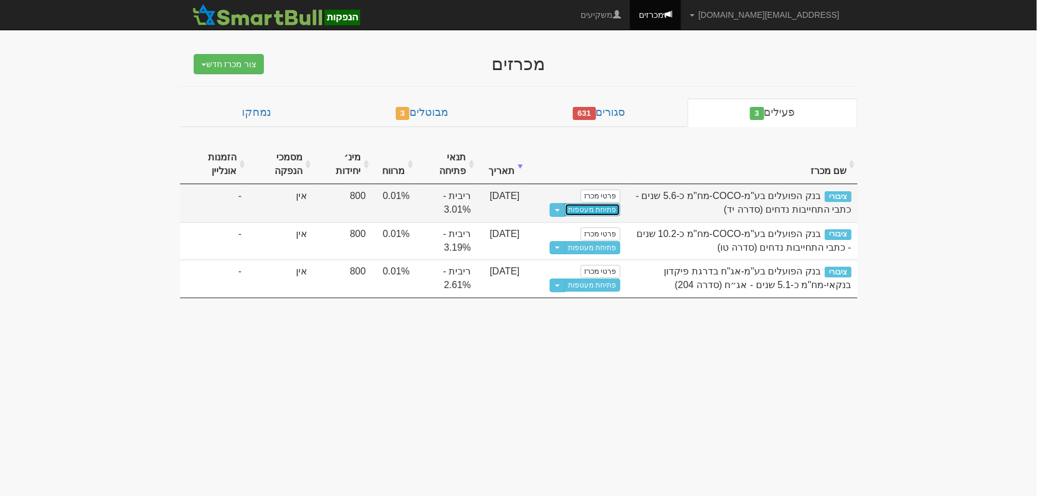
click at [604, 208] on link "פתיחת מעטפות" at bounding box center [591, 209] width 55 height 13
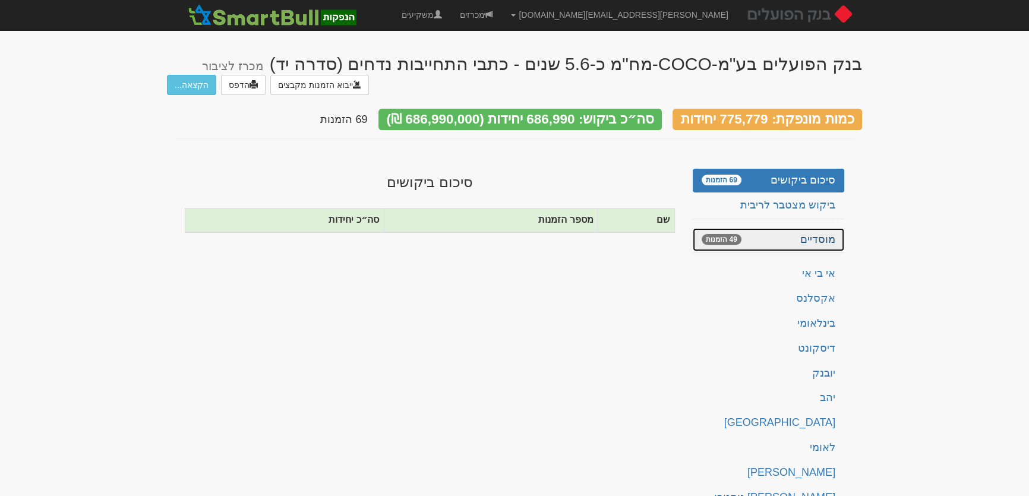
click at [822, 229] on link "מוסדיים 49 הזמנות" at bounding box center [768, 240] width 151 height 24
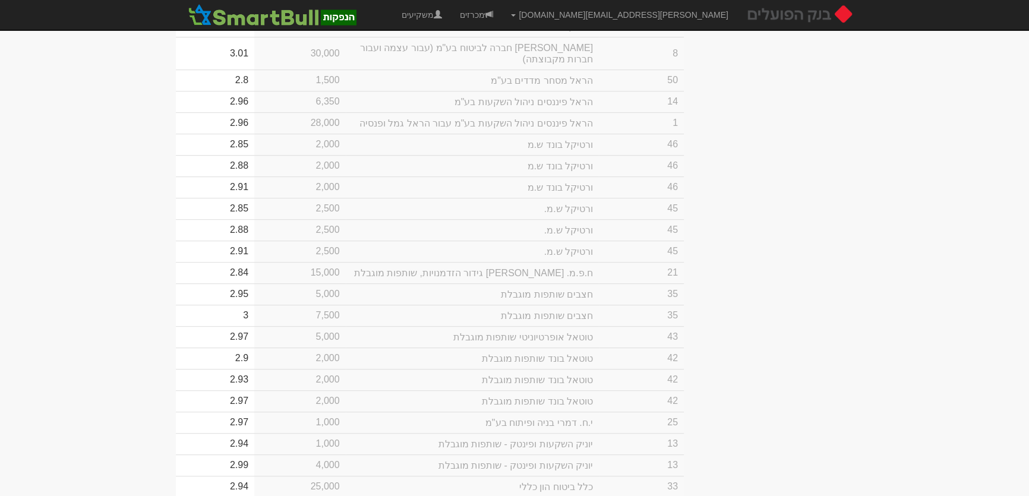
scroll to position [864, 0]
click at [254, 227] on td "2.95" at bounding box center [215, 216] width 78 height 21
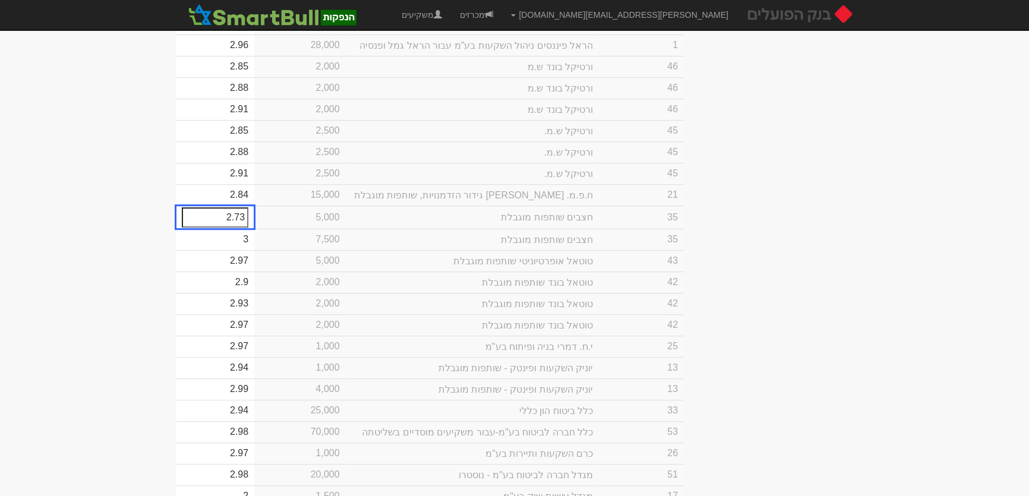
type input "2.73"
click at [254, 250] on td "3" at bounding box center [215, 239] width 78 height 21
click at [254, 248] on td "3" at bounding box center [215, 237] width 78 height 21
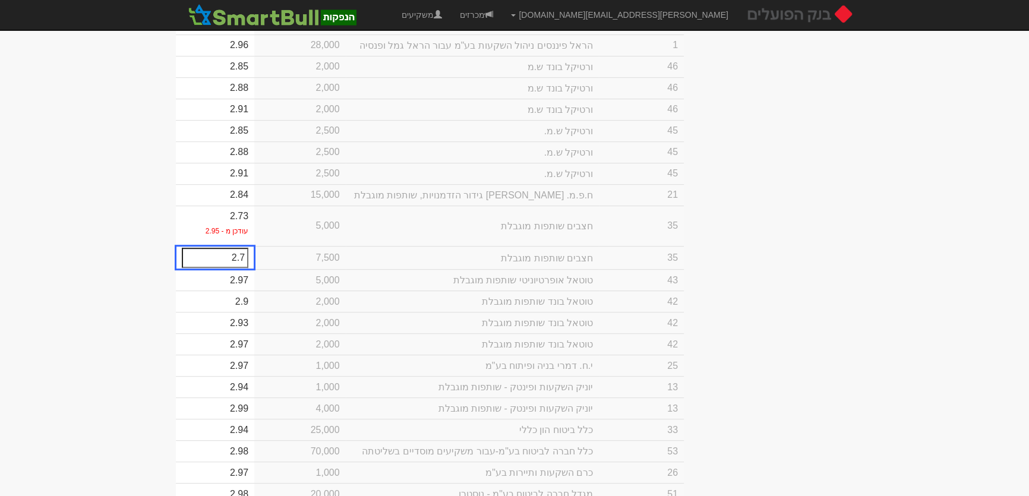
type input "2.74"
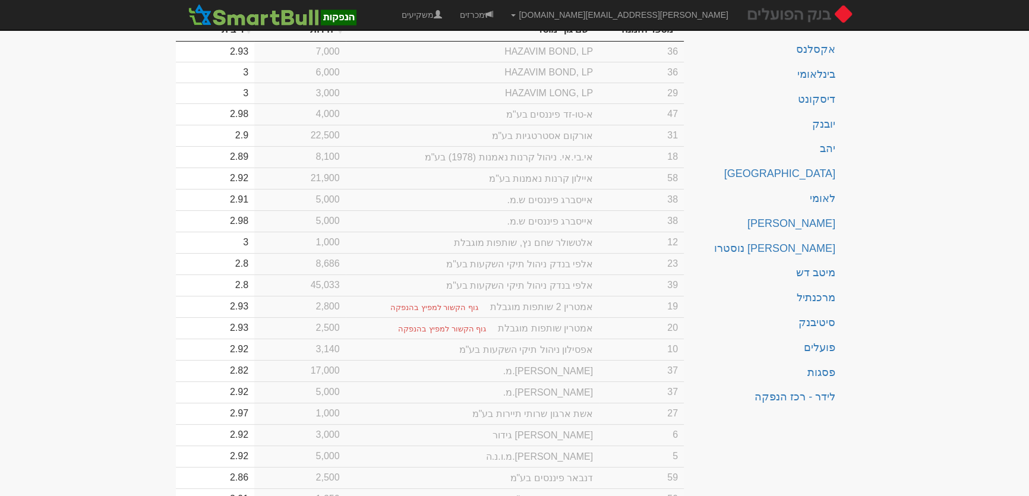
scroll to position [108, 0]
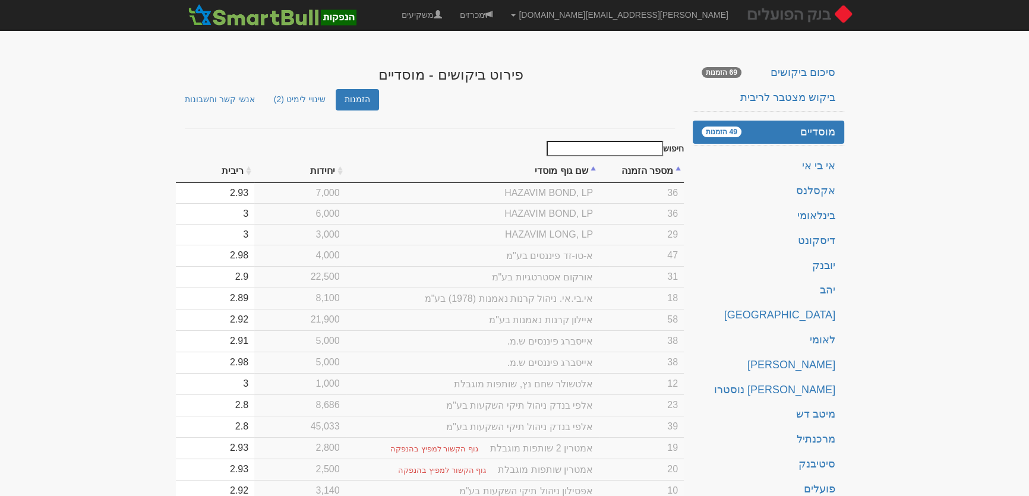
click at [254, 183] on td "2.93" at bounding box center [215, 193] width 78 height 20
type input "2.73"
click at [254, 210] on td "3" at bounding box center [215, 216] width 78 height 21
click at [254, 210] on td "3" at bounding box center [215, 213] width 78 height 21
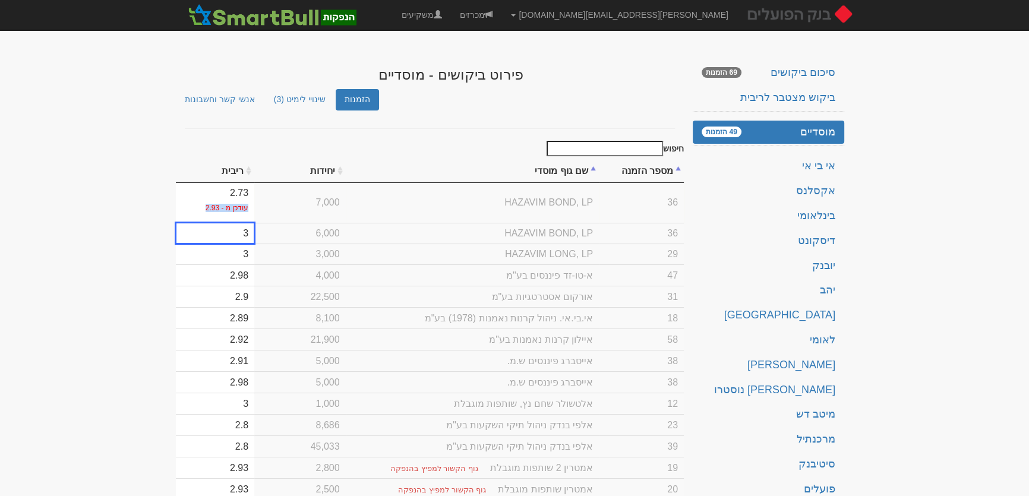
click at [254, 210] on td "2.73 עודכן מ - 2.93" at bounding box center [215, 203] width 78 height 40
click at [254, 226] on td "3" at bounding box center [215, 233] width 78 height 21
type input "2.74"
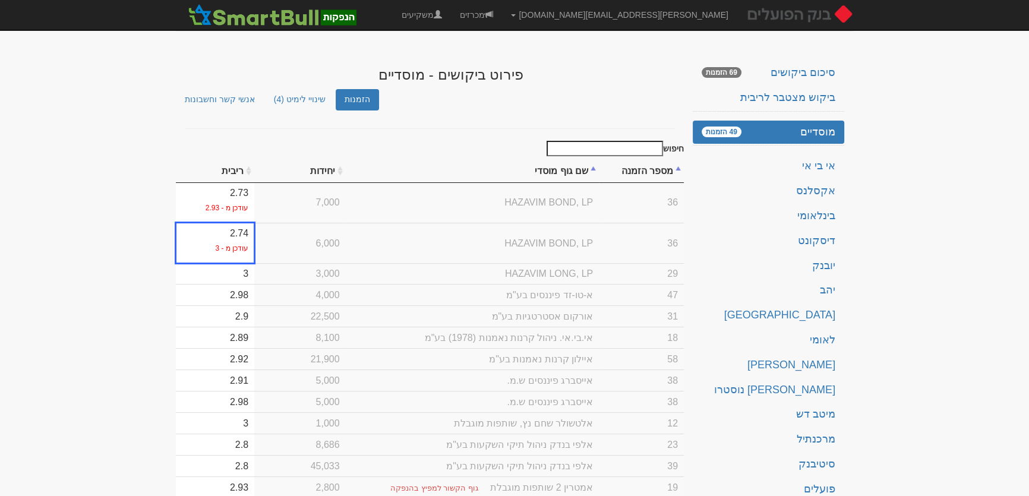
click at [254, 266] on td "3" at bounding box center [215, 273] width 78 height 21
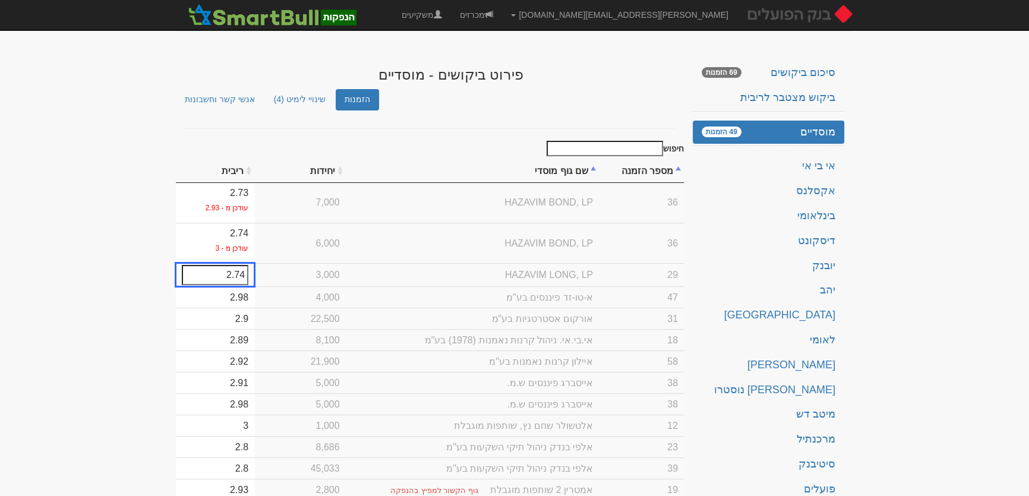
type input "2.74"
click at [309, 293] on td "4,000" at bounding box center [299, 296] width 91 height 21
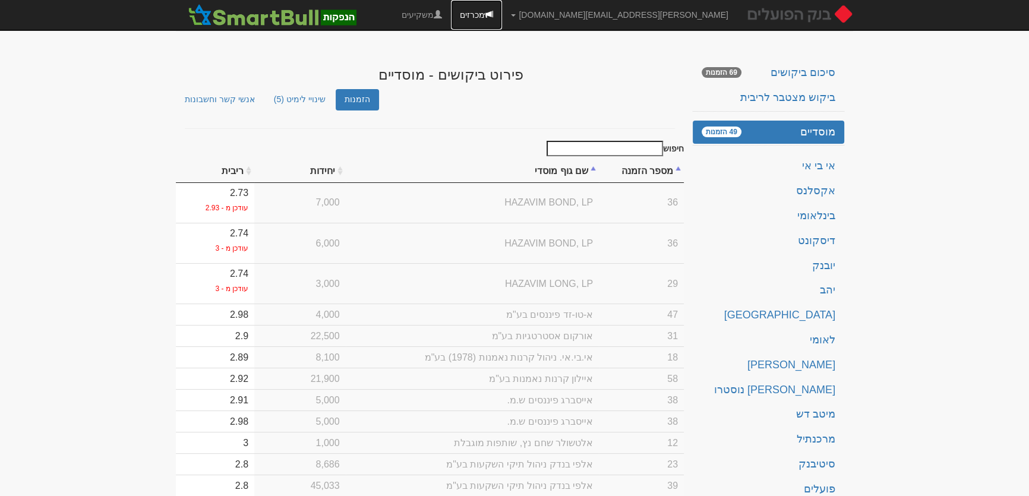
click at [502, 15] on link "מכרזים" at bounding box center [476, 15] width 51 height 30
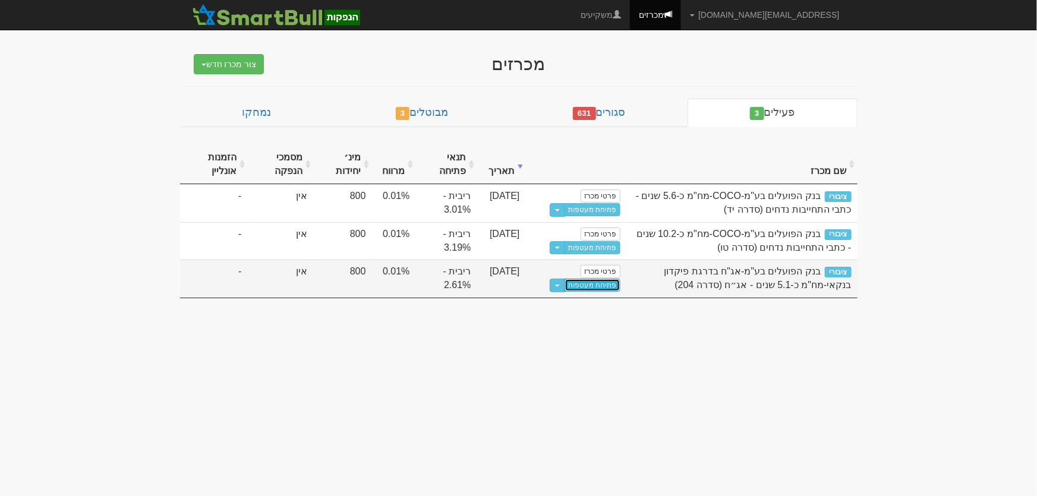
click at [606, 288] on link "פתיחת מעטפות" at bounding box center [591, 285] width 55 height 13
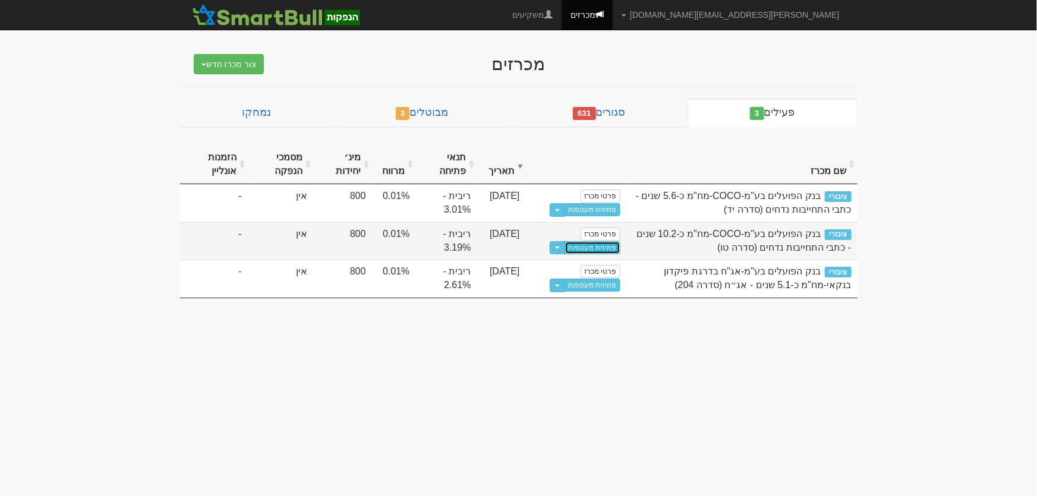
click at [613, 244] on link "פתיחת מעטפות" at bounding box center [591, 247] width 55 height 13
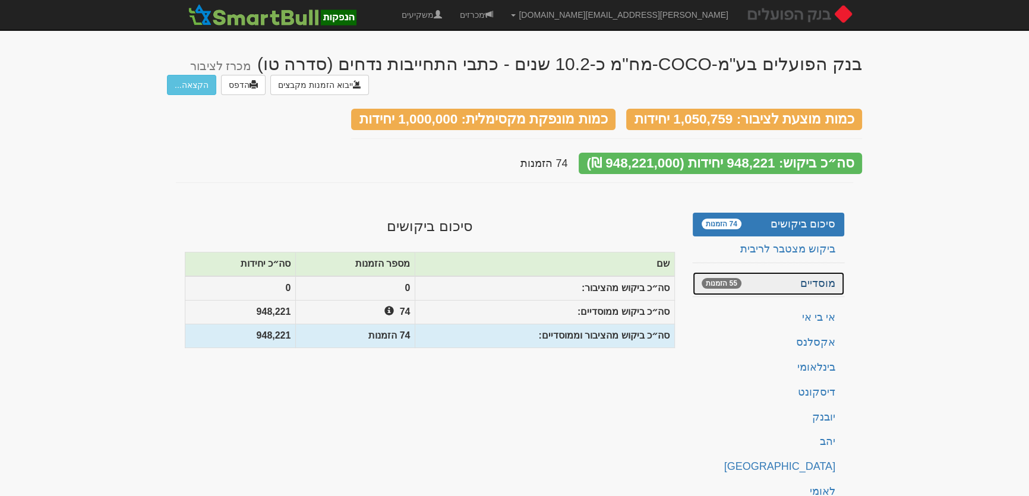
click at [807, 272] on link "מוסדיים 55 הזמנות" at bounding box center [768, 284] width 151 height 24
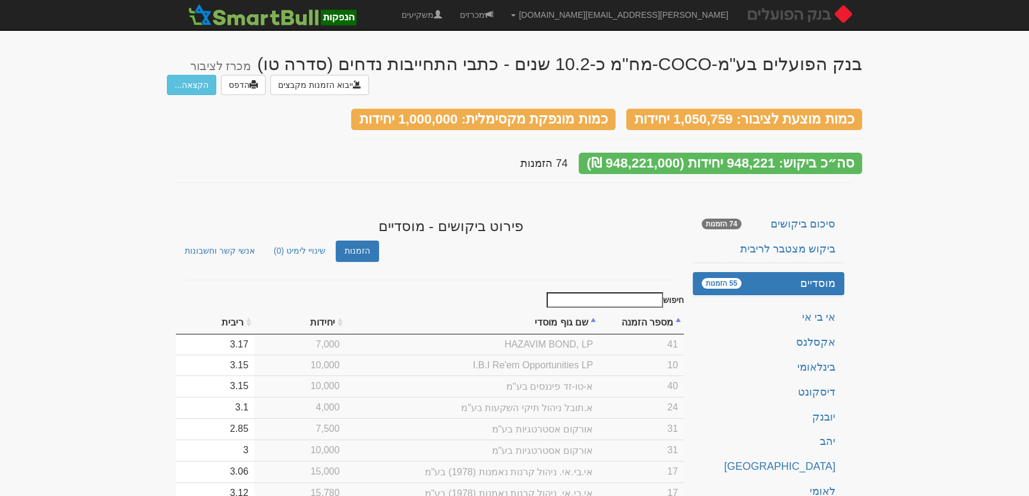
click at [254, 334] on td "3.17" at bounding box center [215, 344] width 78 height 20
type input "2.97"
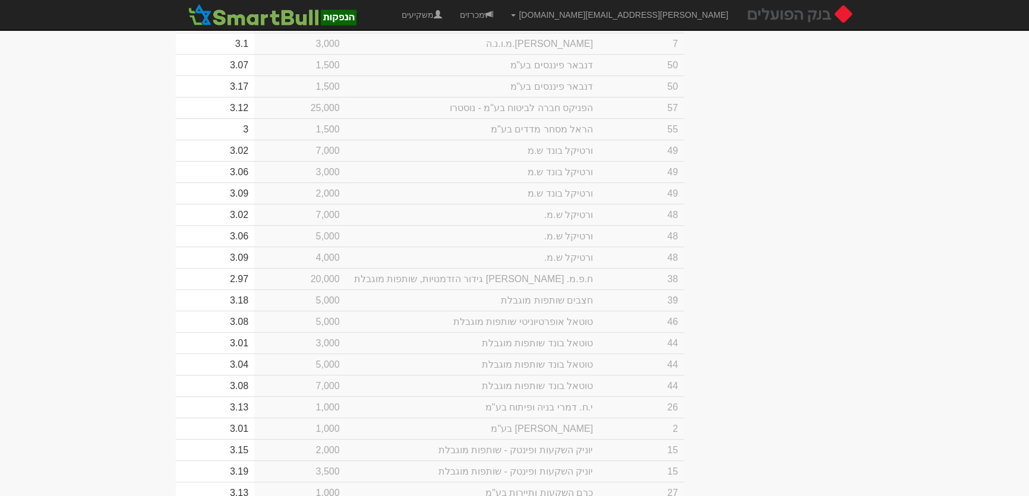
scroll to position [864, 0]
click at [254, 301] on td "3.18" at bounding box center [215, 290] width 78 height 21
type input "2.97"
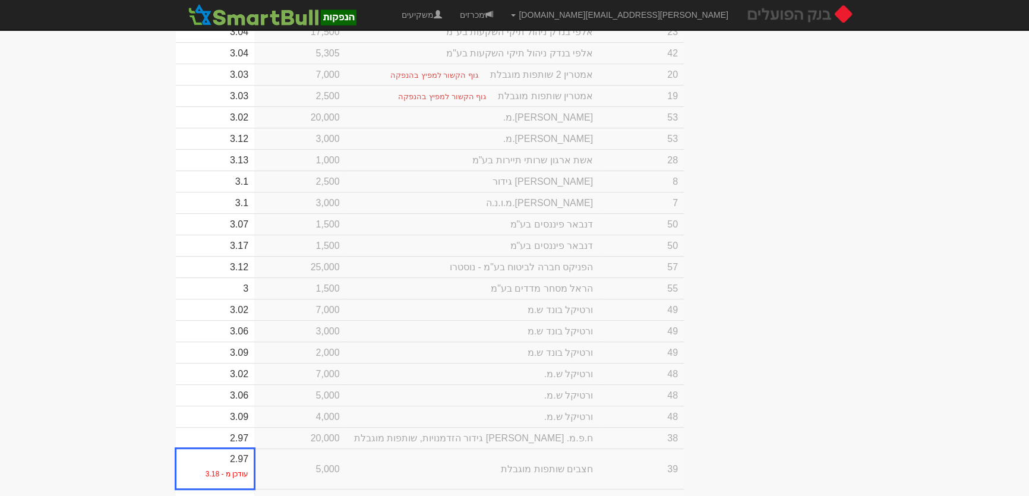
scroll to position [378, 0]
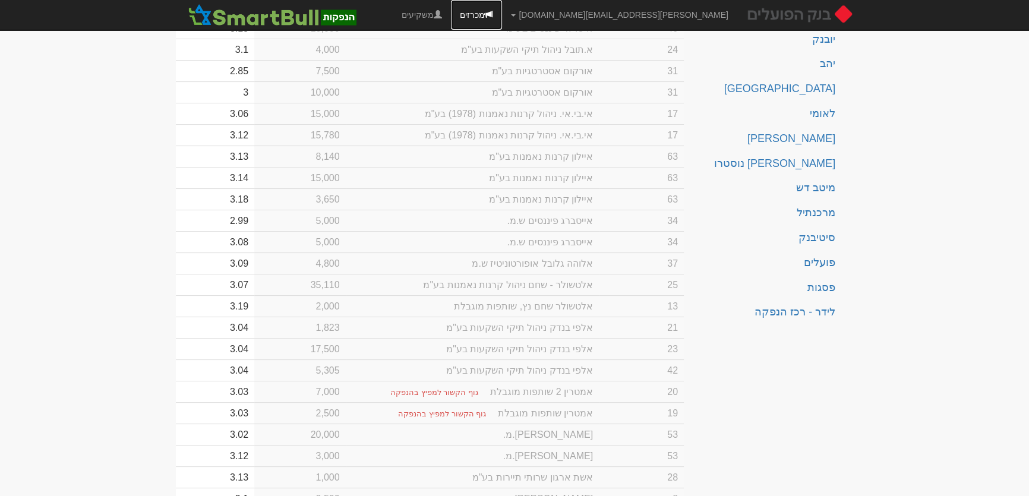
click at [502, 17] on link "מכרזים" at bounding box center [476, 15] width 51 height 30
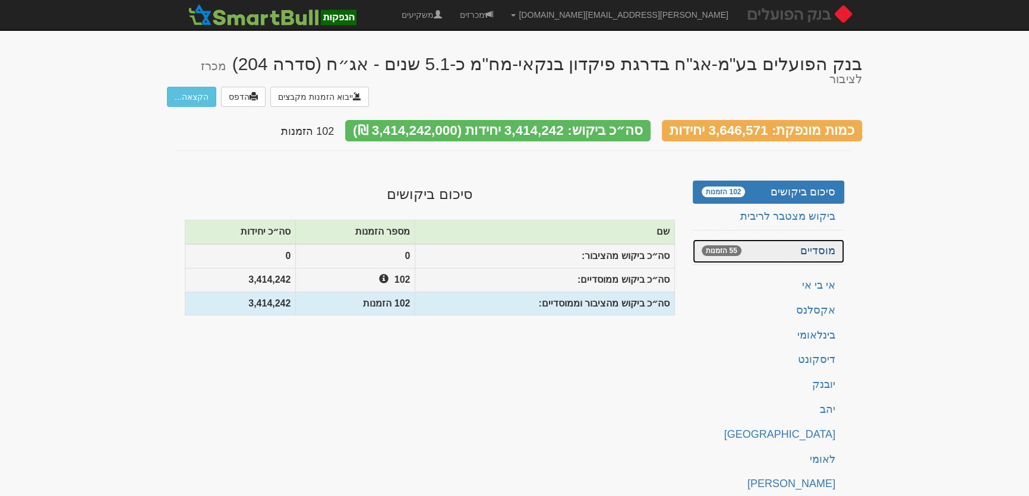
click at [807, 239] on link "מוסדיים 55 הזמנות" at bounding box center [768, 251] width 151 height 24
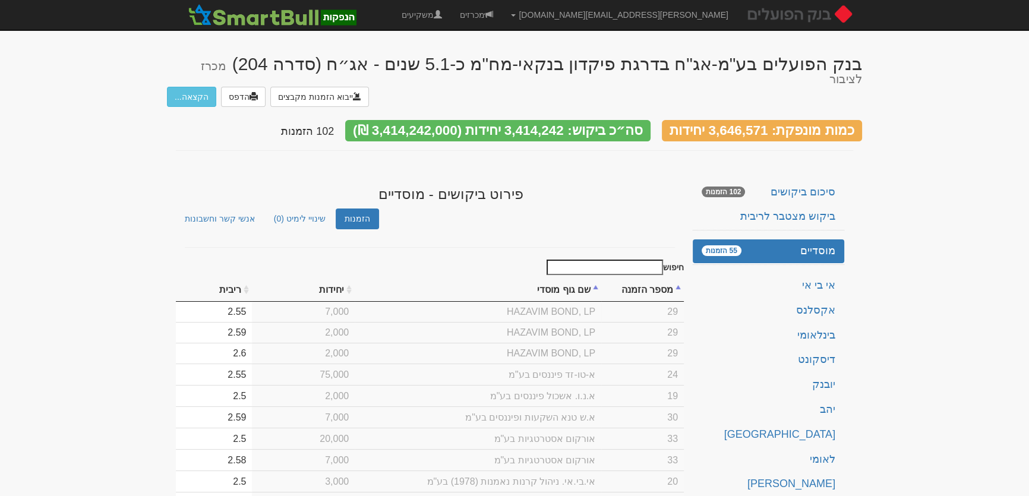
click at [252, 302] on td "2.55" at bounding box center [214, 312] width 76 height 20
type input "2.35"
click at [252, 342] on td "2.59" at bounding box center [214, 352] width 76 height 21
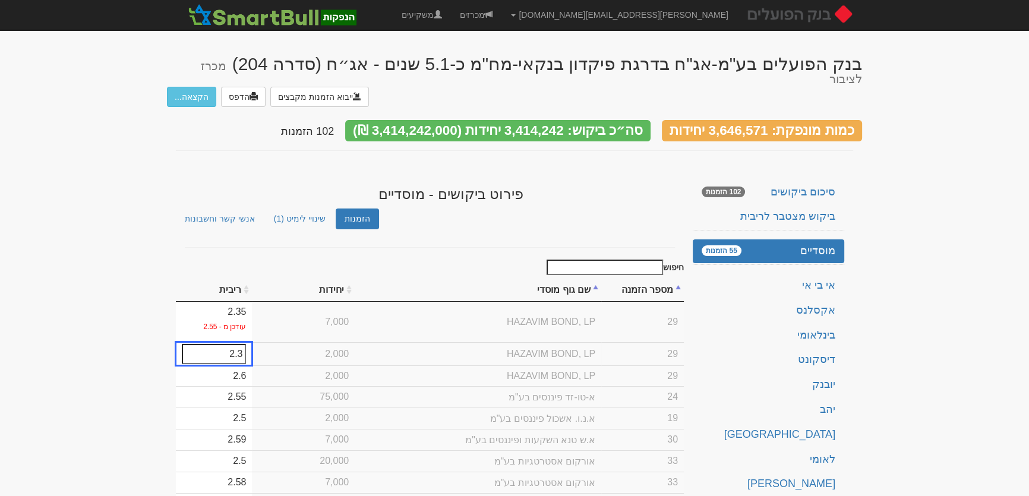
type input "2.36"
click at [252, 383] on td "2.6" at bounding box center [214, 393] width 76 height 21
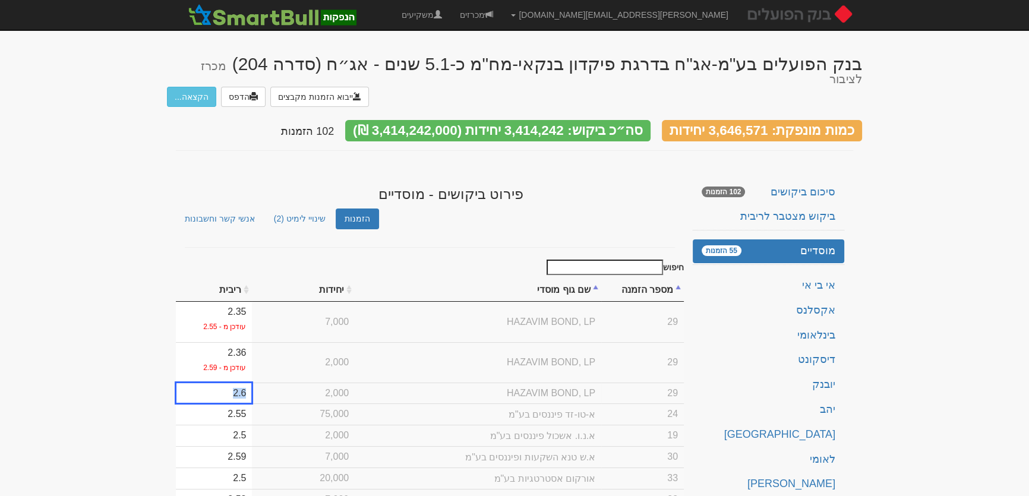
click at [252, 383] on td "2.6" at bounding box center [214, 393] width 76 height 21
type input "2.37"
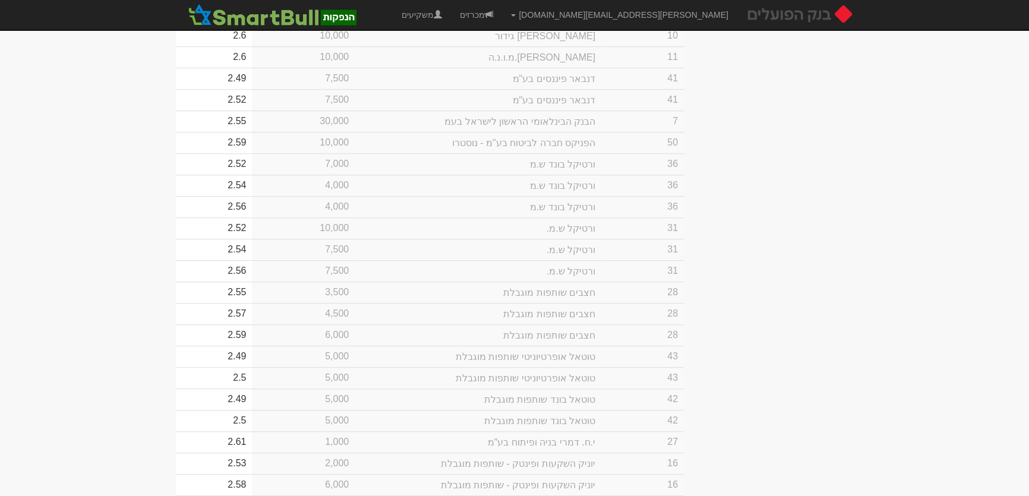
scroll to position [1026, 0]
click at [252, 295] on td "2.55" at bounding box center [214, 284] width 76 height 21
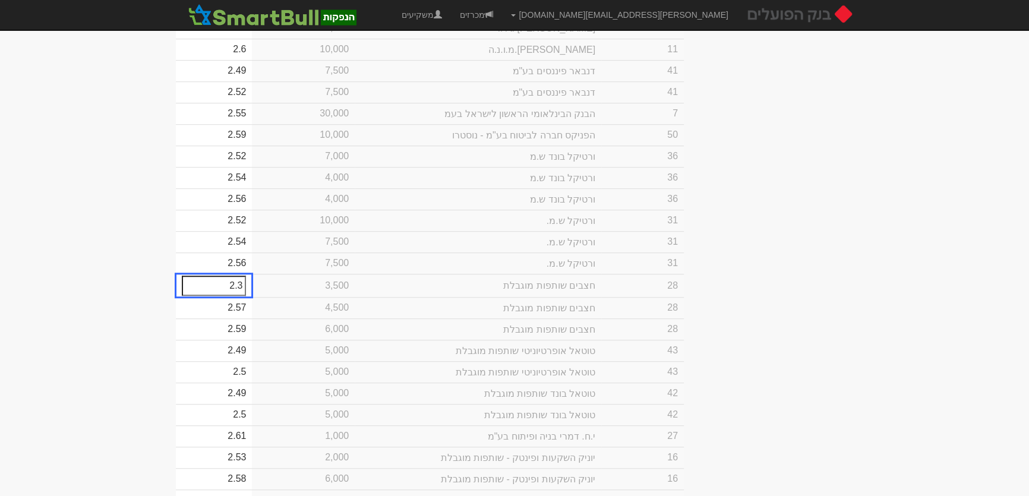
type input "2.35"
click at [252, 335] on td "2.57" at bounding box center [214, 324] width 76 height 21
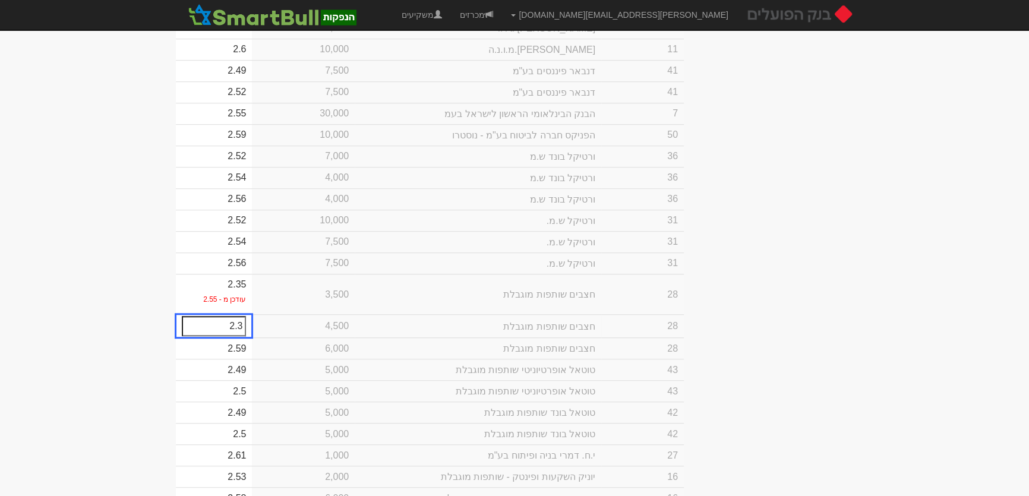
type input "2.36"
click at [252, 376] on td "2.59" at bounding box center [214, 365] width 76 height 21
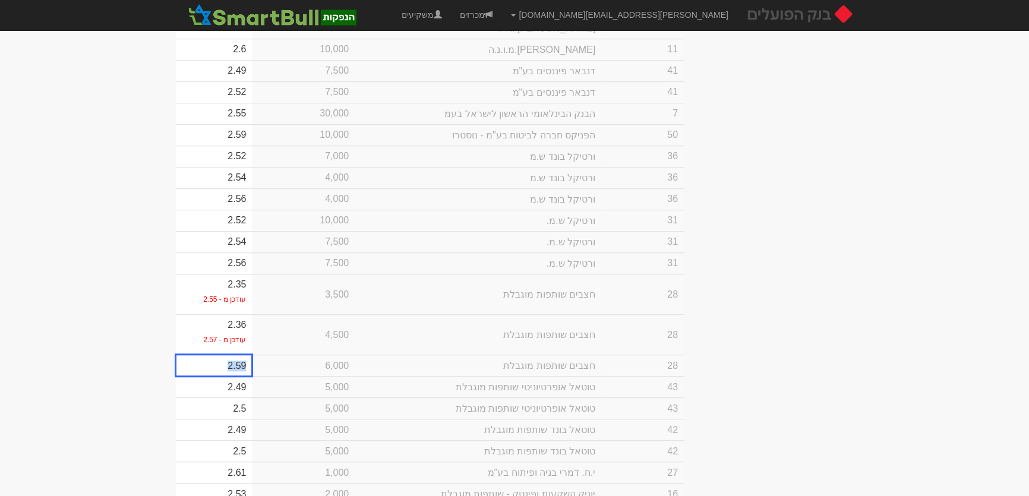
click at [252, 376] on td "2.59" at bounding box center [214, 365] width 76 height 21
type input "2.37"
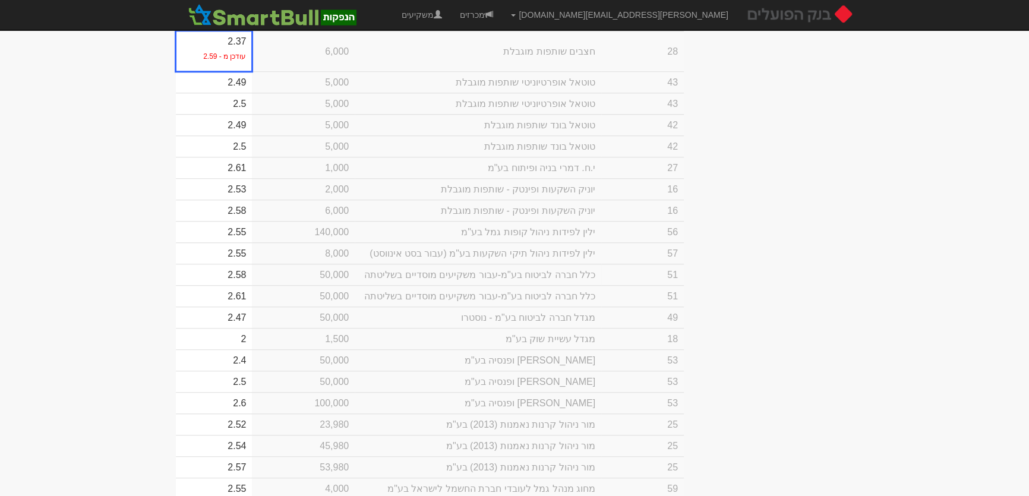
scroll to position [1620, 0]
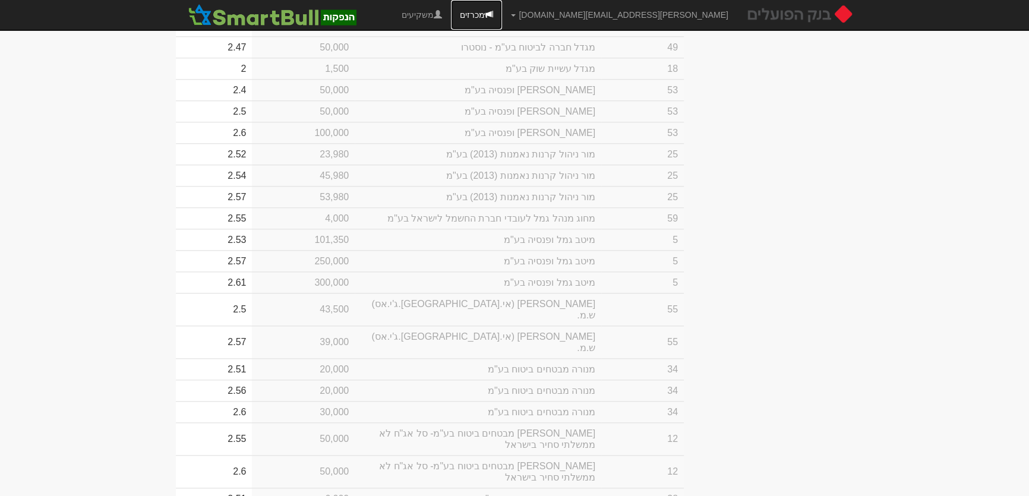
click at [502, 8] on link "מכרזים" at bounding box center [476, 15] width 51 height 30
